Goal: Task Accomplishment & Management: Use online tool/utility

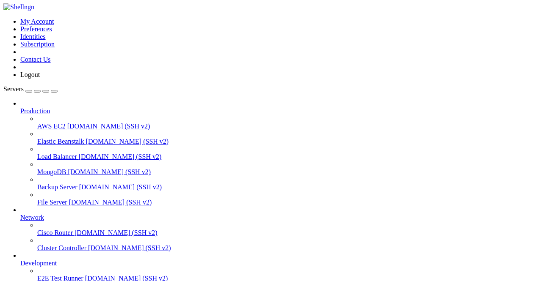
scroll to position [105, 0]
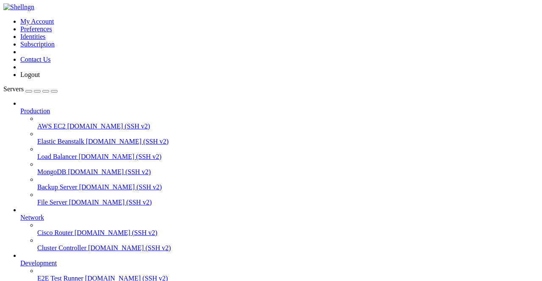
scroll to position [825, 0]
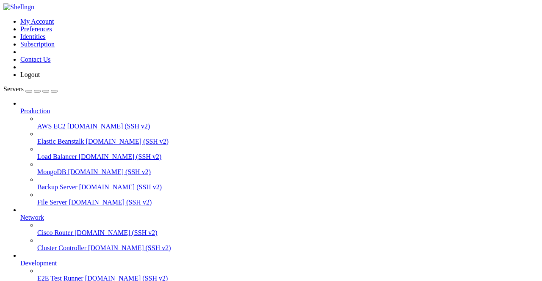
scroll to position [0, 0]
